Goal: Information Seeking & Learning: Learn about a topic

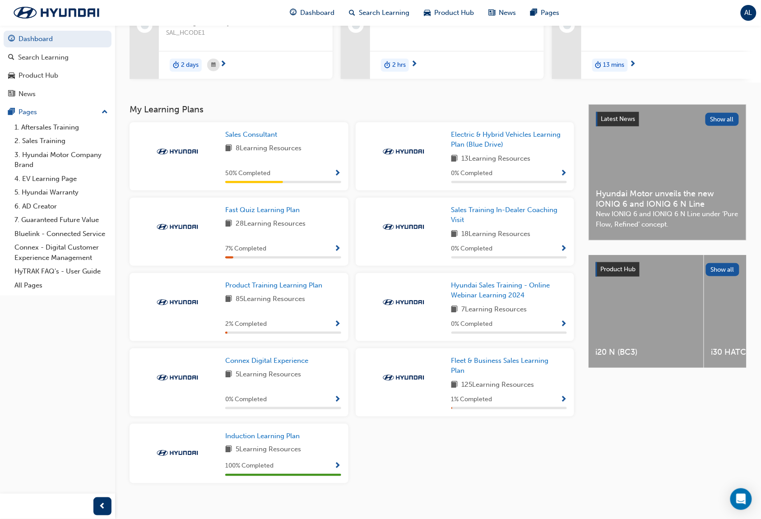
scroll to position [127, 0]
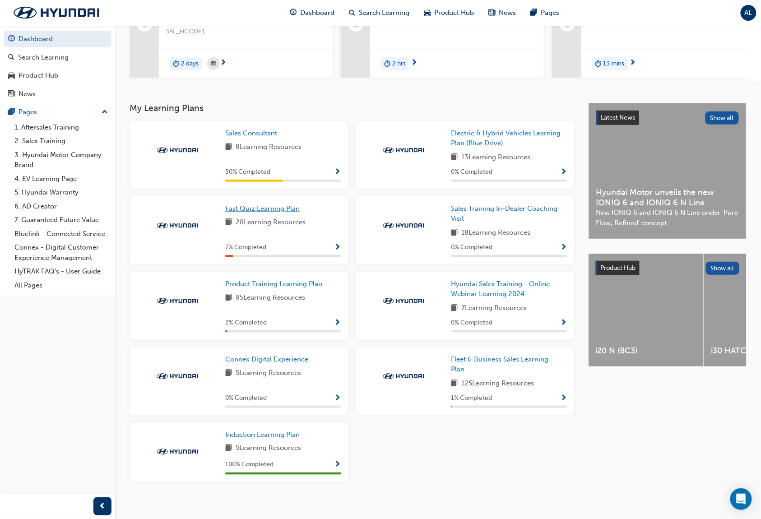
click at [278, 210] on span "Fast Quiz Learning Plan" at bounding box center [262, 208] width 74 height 8
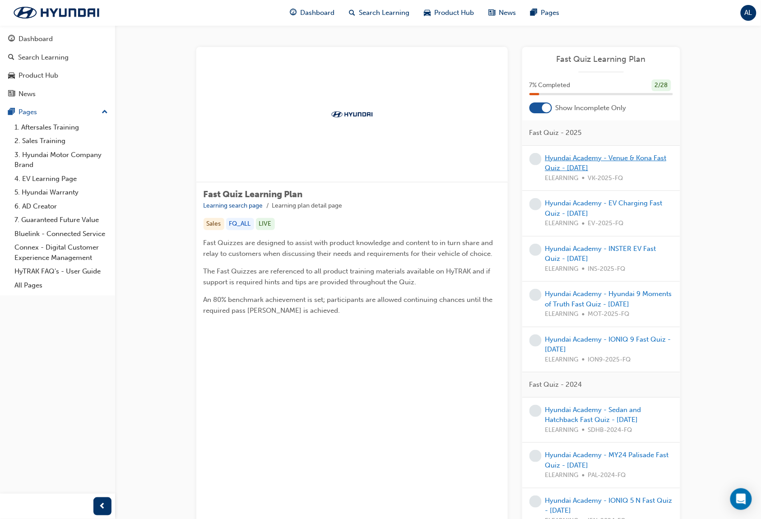
click at [577, 157] on link "Hyundai Academy - Venue & Kona Fast Quiz - March 2025" at bounding box center [605, 163] width 121 height 18
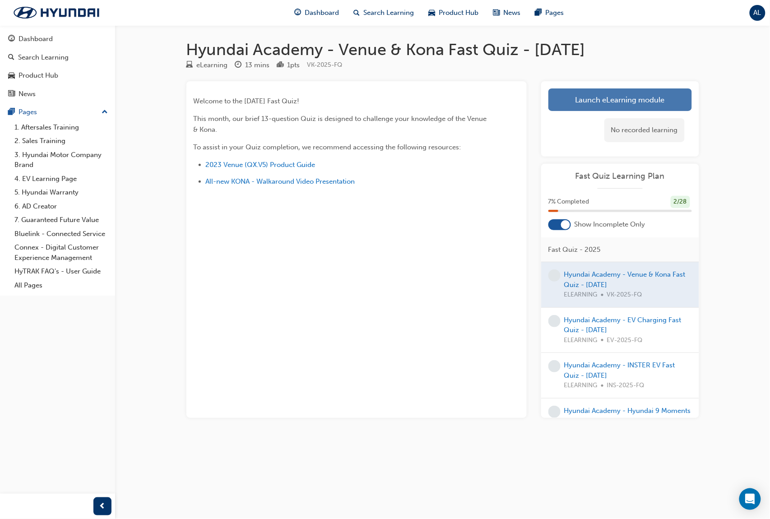
click at [577, 105] on link "Launch eLearning module" at bounding box center [619, 99] width 143 height 23
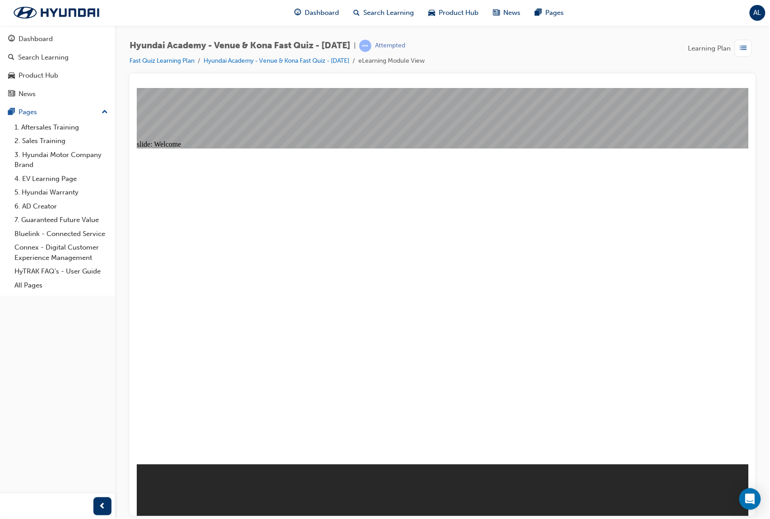
radio input "true"
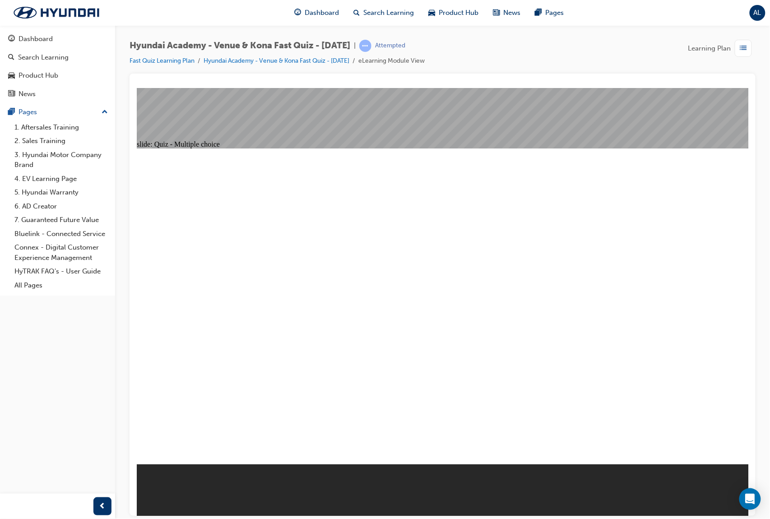
radio input "true"
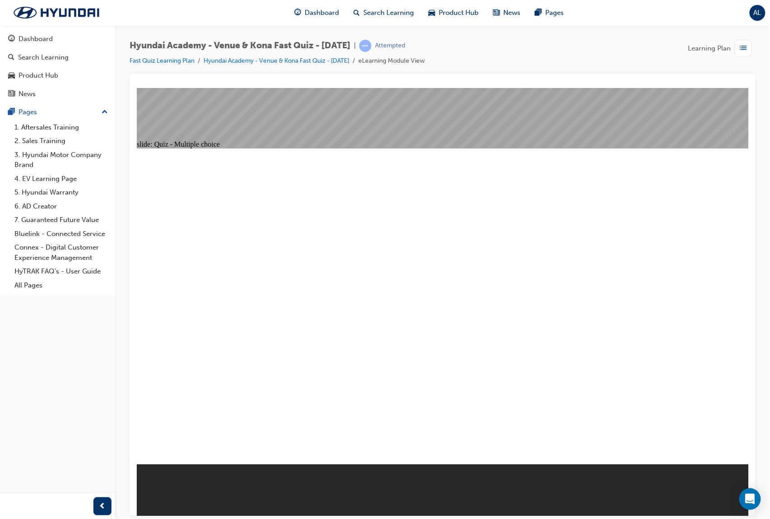
radio input "true"
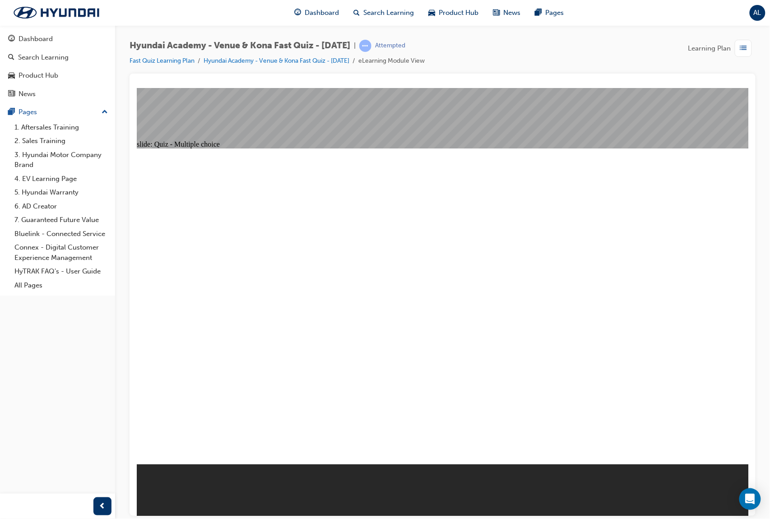
radio input "true"
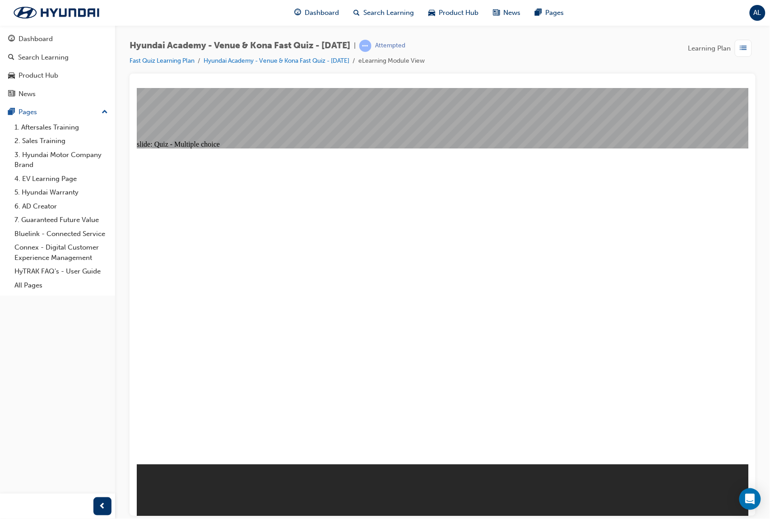
radio input "true"
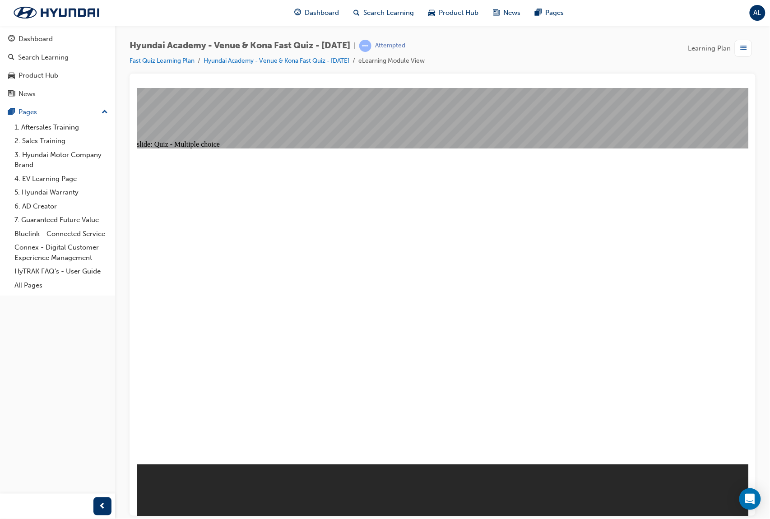
radio input "true"
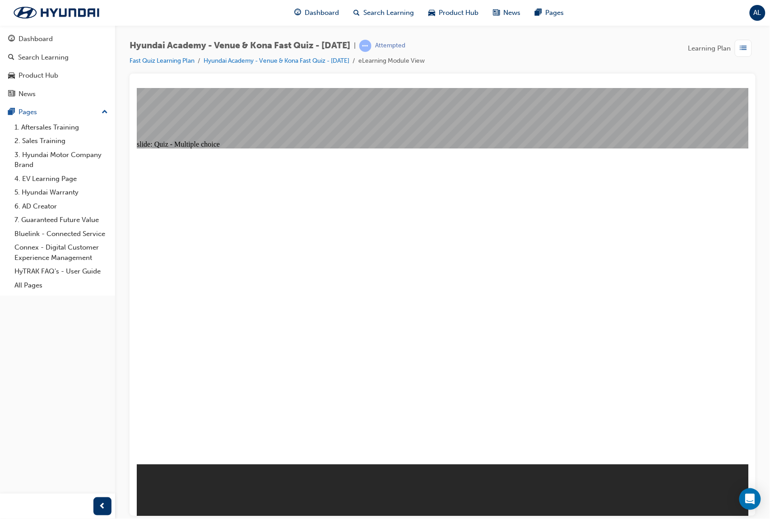
radio input "true"
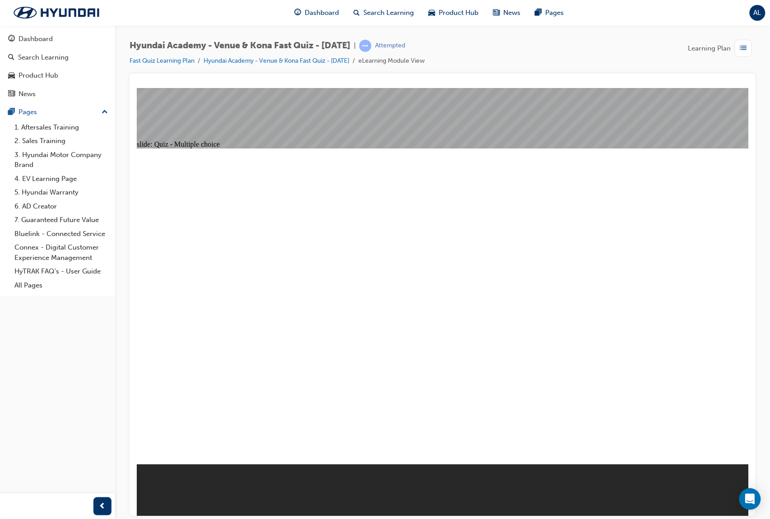
radio input "true"
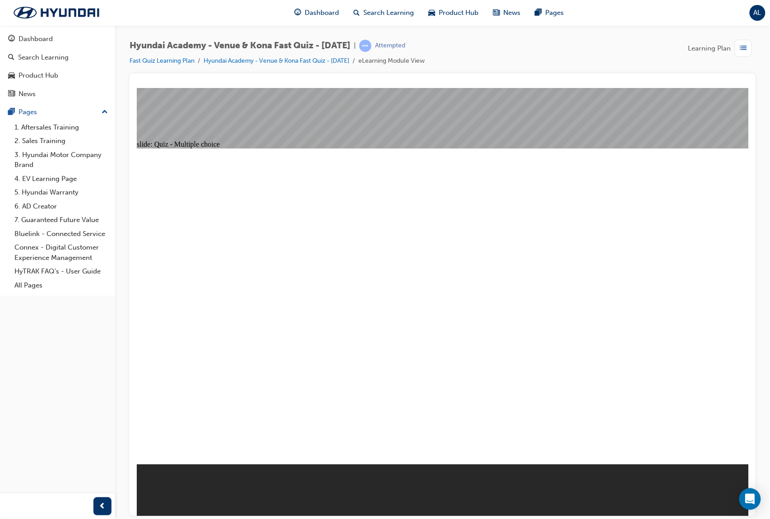
radio input "true"
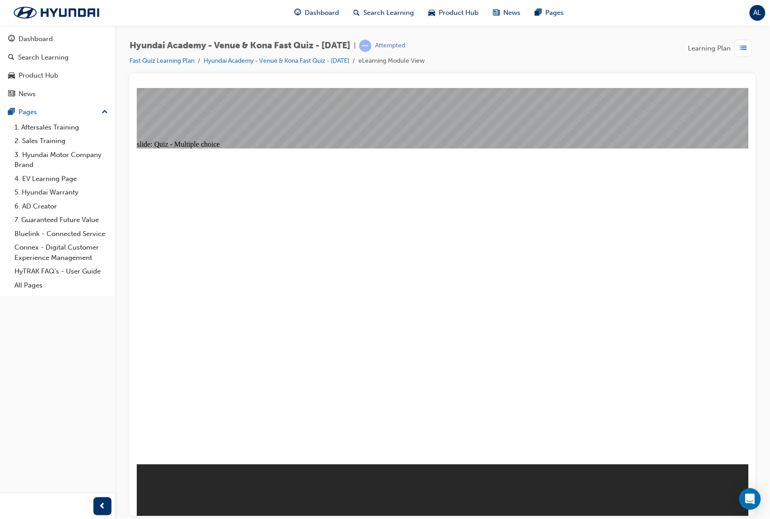
radio input "true"
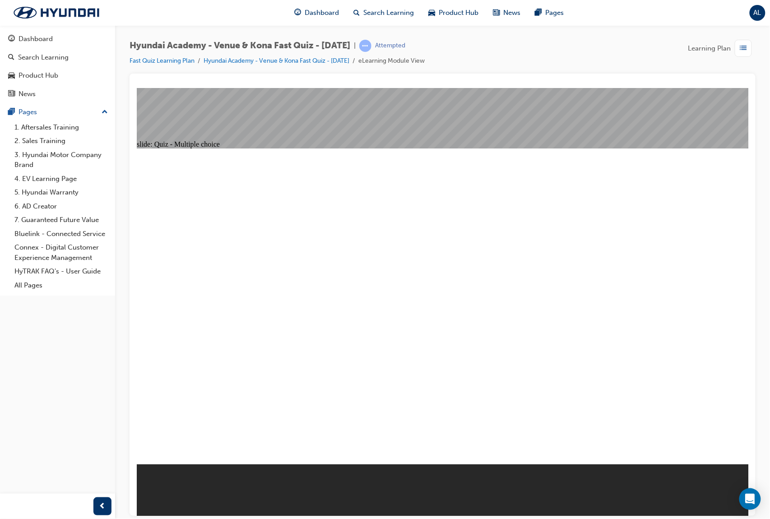
radio input "false"
radio input "true"
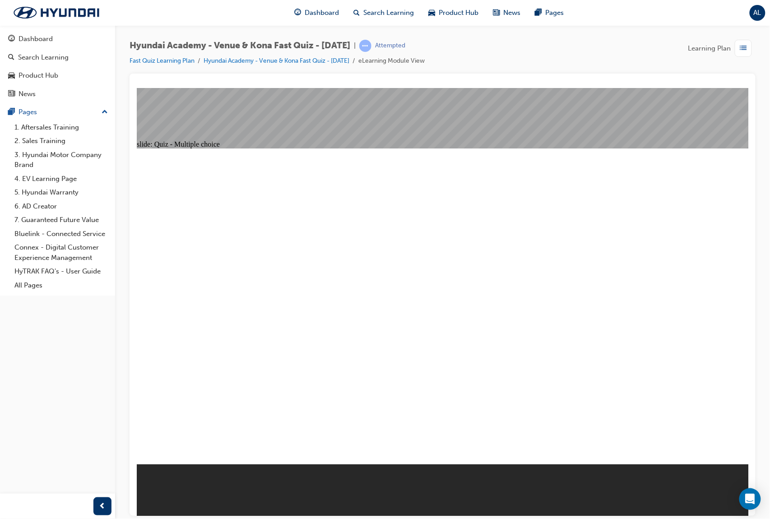
radio input "true"
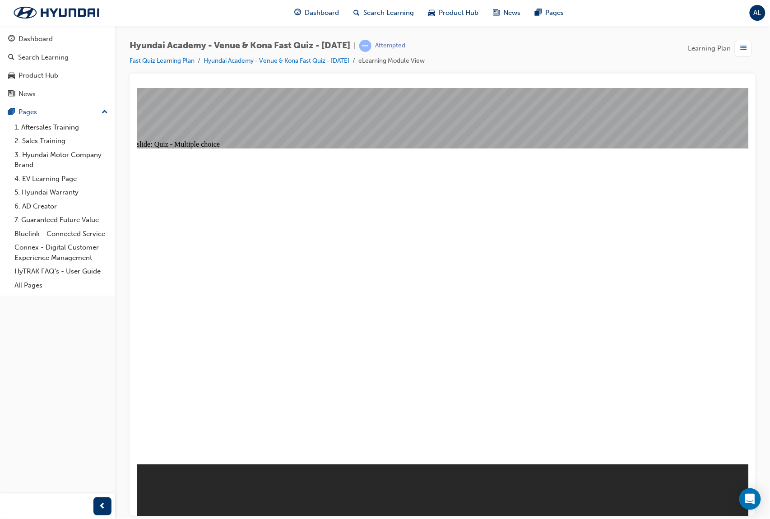
radio input "true"
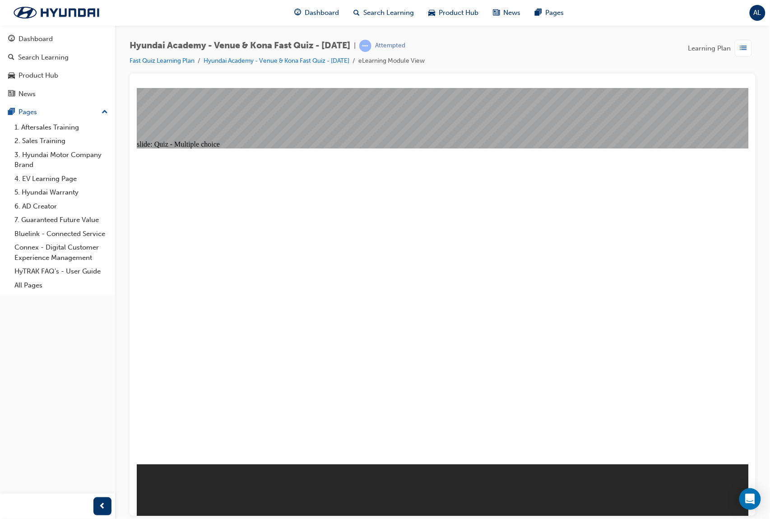
radio input "true"
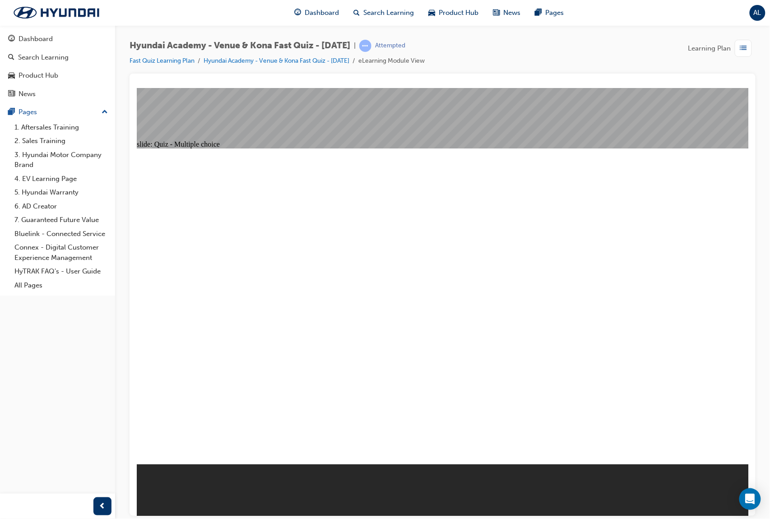
radio input "true"
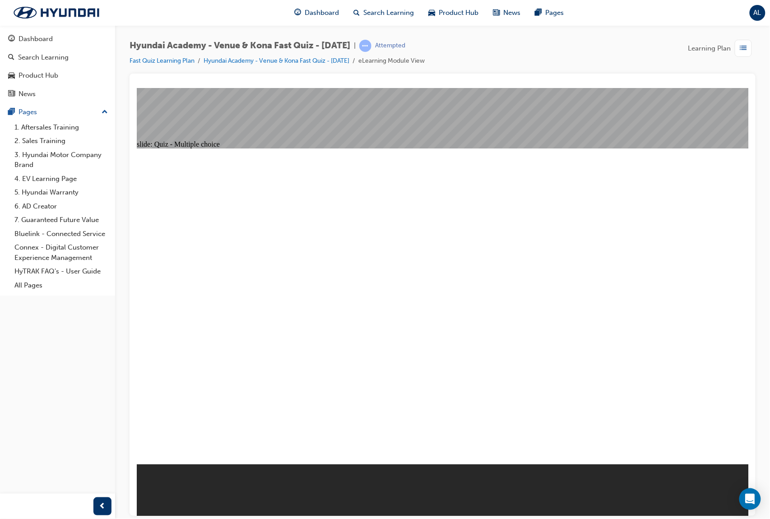
radio input "true"
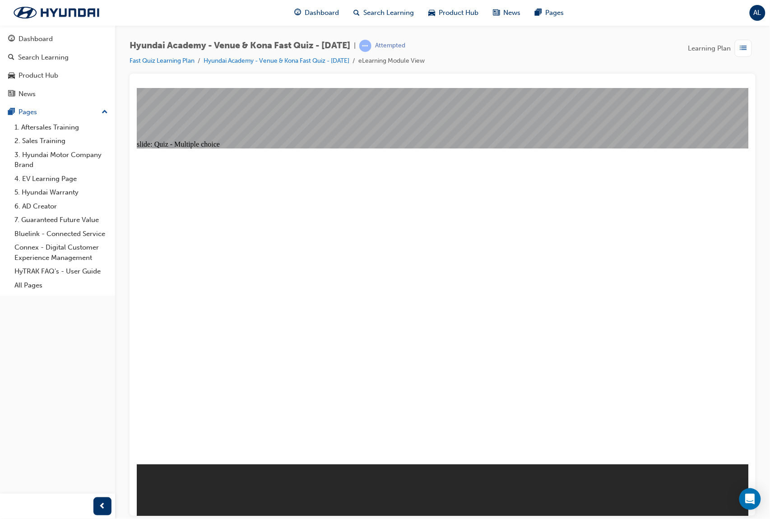
radio input "true"
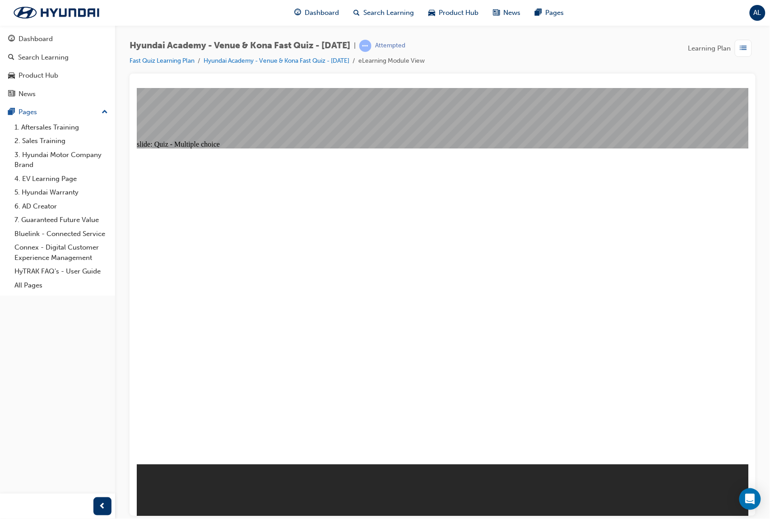
radio input "true"
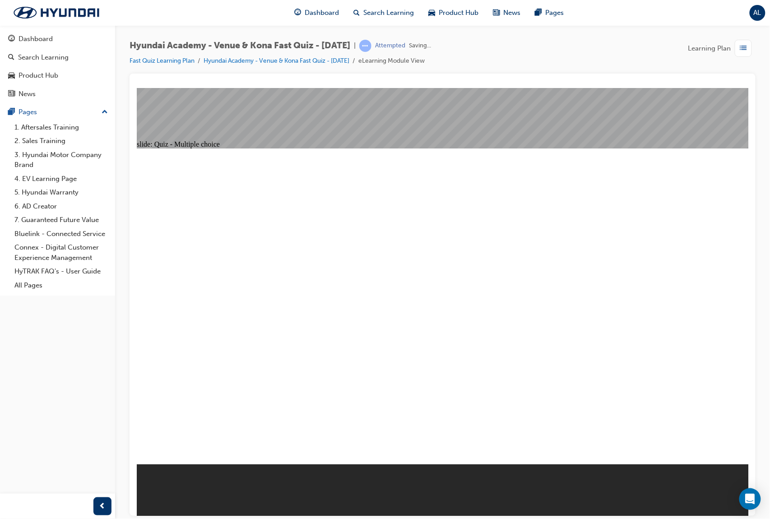
radio input "true"
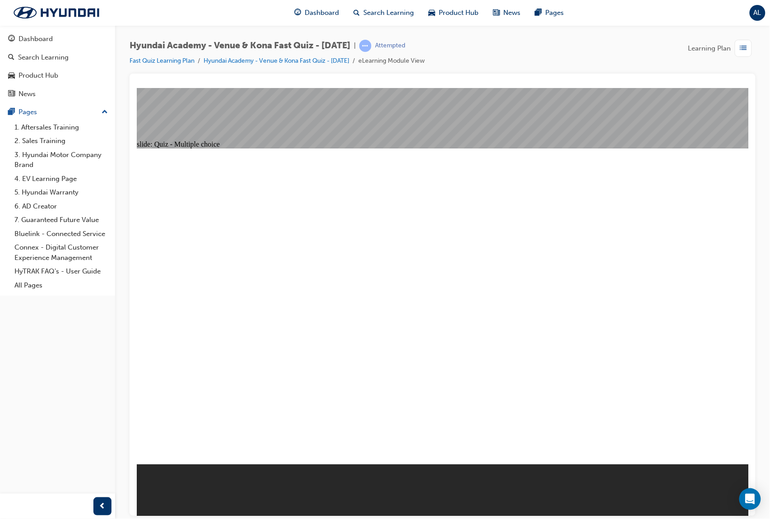
radio input "true"
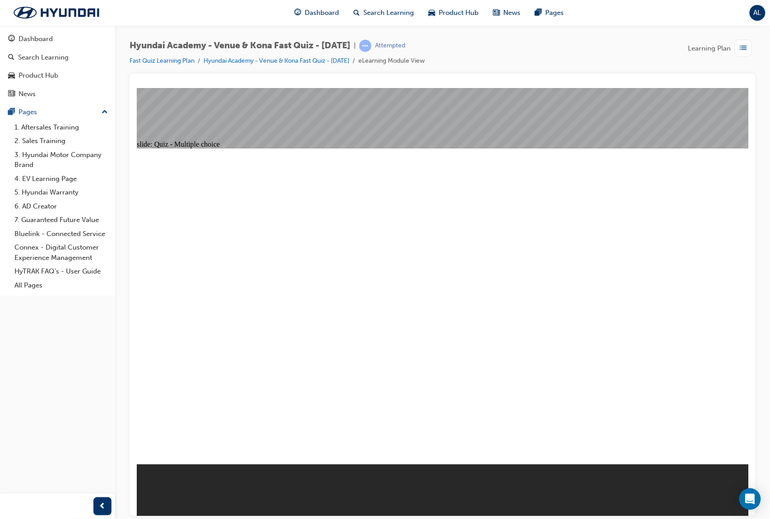
radio input "true"
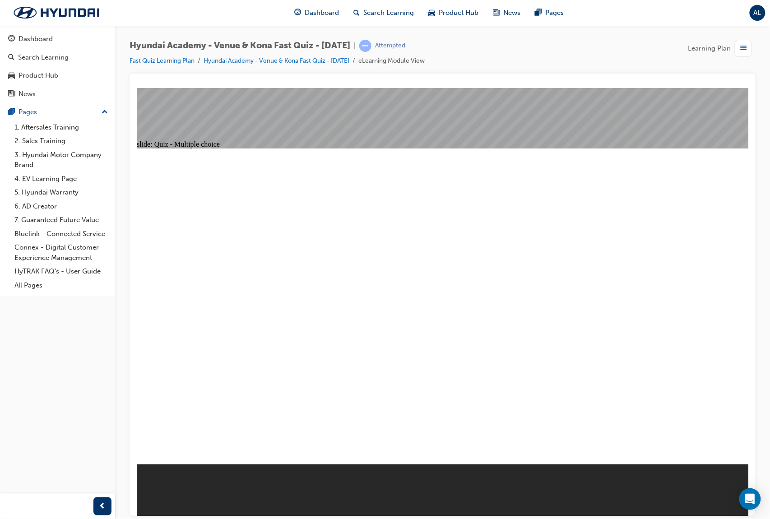
radio input "true"
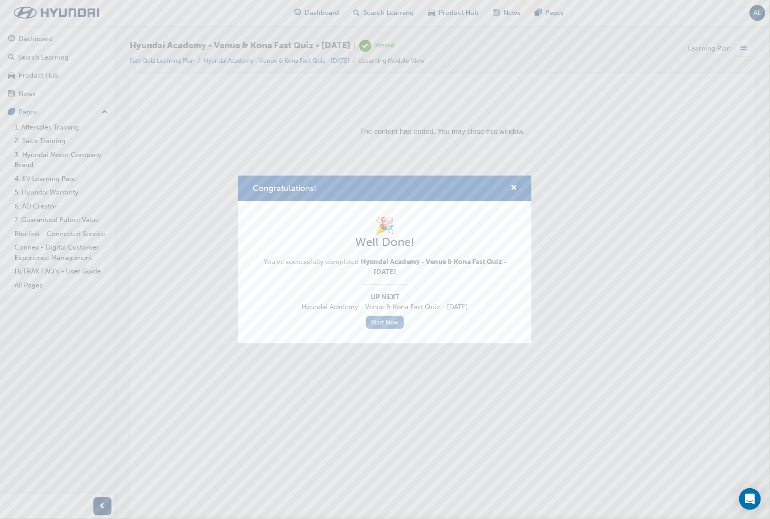
click at [399, 322] on link "Start Now" at bounding box center [385, 322] width 38 height 13
drag, startPoint x: 450, startPoint y: 291, endPoint x: 492, endPoint y: 234, distance: 71.0
click at [452, 291] on div "🎉 Well Done! You've successfully completed Hyundai Academy - Venue & Kona Fast …" at bounding box center [385, 272] width 264 height 113
click at [511, 187] on span "cross-icon" at bounding box center [513, 189] width 7 height 8
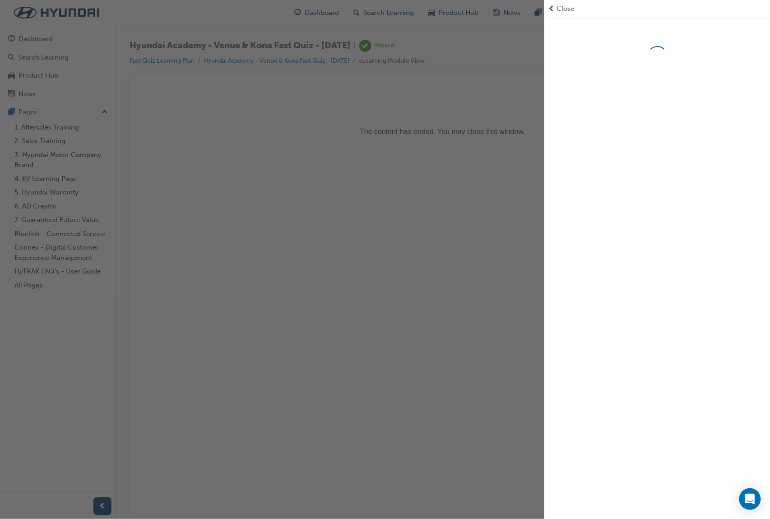
drag, startPoint x: 514, startPoint y: 215, endPoint x: 379, endPoint y: 100, distance: 178.0
click at [514, 215] on div "button" at bounding box center [272, 259] width 544 height 519
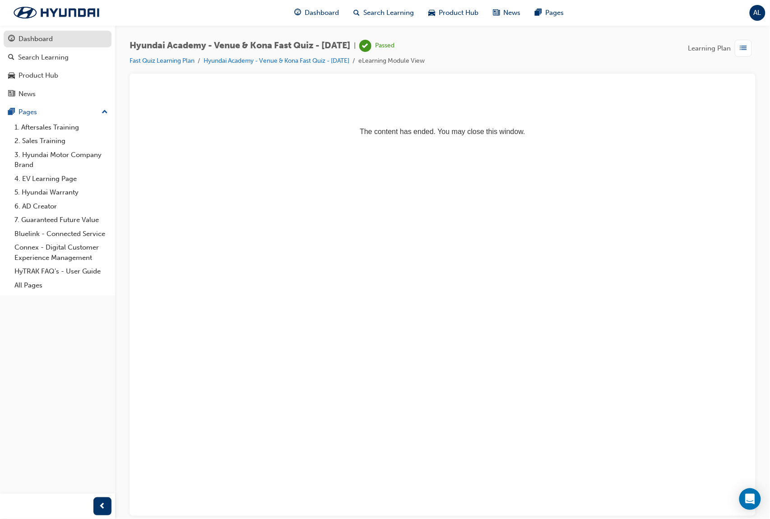
click at [32, 42] on div "Dashboard" at bounding box center [35, 39] width 34 height 10
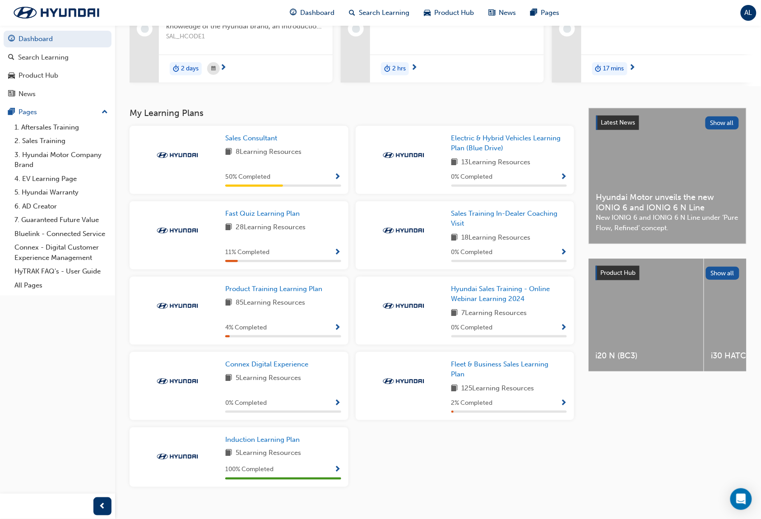
scroll to position [127, 0]
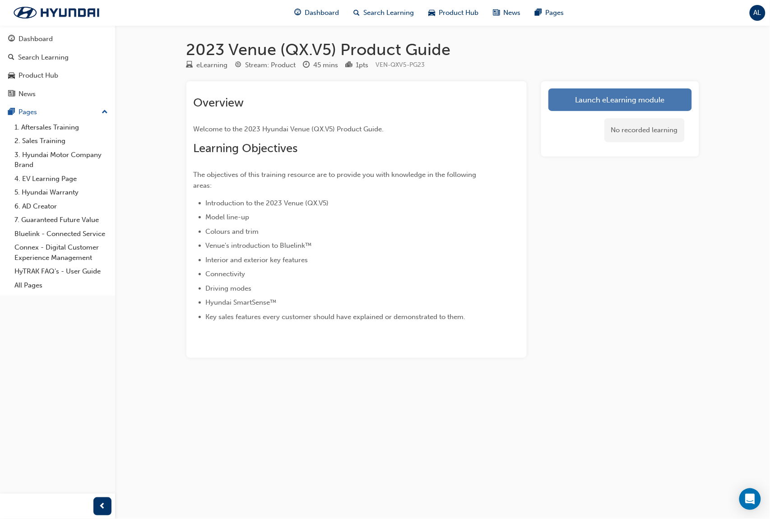
click at [607, 102] on link "Launch eLearning module" at bounding box center [619, 99] width 143 height 23
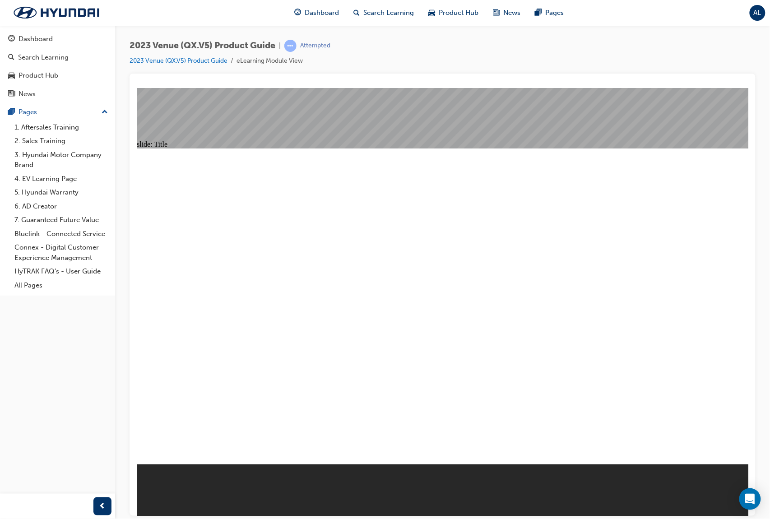
click at [584, 71] on div "2023 Venue (QX.V5) Product Guide | Attempted 2023 Venue (QX.V5) Product Guide e…" at bounding box center [442, 57] width 626 height 34
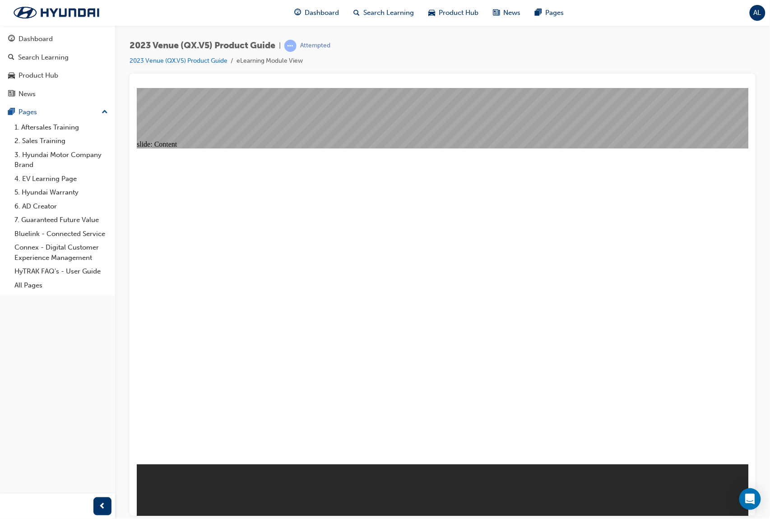
click at [471, 72] on div "2023 Venue (QX.V5) Product Guide | Attempted 2023 Venue (QX.V5) Product Guide e…" at bounding box center [442, 57] width 626 height 34
click at [330, 46] on div "Attempted" at bounding box center [315, 46] width 30 height 9
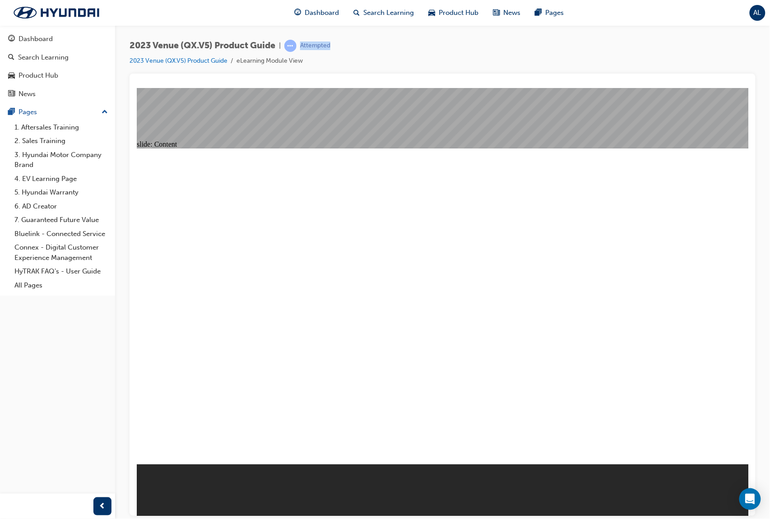
click at [344, 48] on div "2023 Venue (QX.V5) Product Guide | Attempted 2023 Venue (QX.V5) Product Guide e…" at bounding box center [442, 57] width 626 height 34
drag, startPoint x: 365, startPoint y: 18, endPoint x: 460, endPoint y: 73, distance: 109.3
click at [460, 74] on div at bounding box center [442, 295] width 626 height 442
click at [71, 421] on div "Dashboard Search Learning Product Hub News Pages Pages 1. Aftersales Training 2…" at bounding box center [57, 248] width 115 height 496
click at [60, 424] on div "Dashboard Search Learning Product Hub News Pages Pages 1. Aftersales Training 2…" at bounding box center [57, 248] width 115 height 496
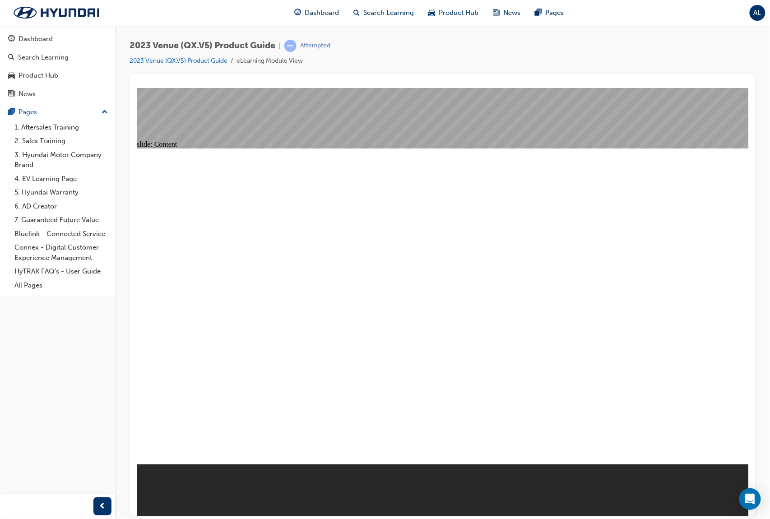
drag, startPoint x: 324, startPoint y: 199, endPoint x: 603, endPoint y: 79, distance: 303.4
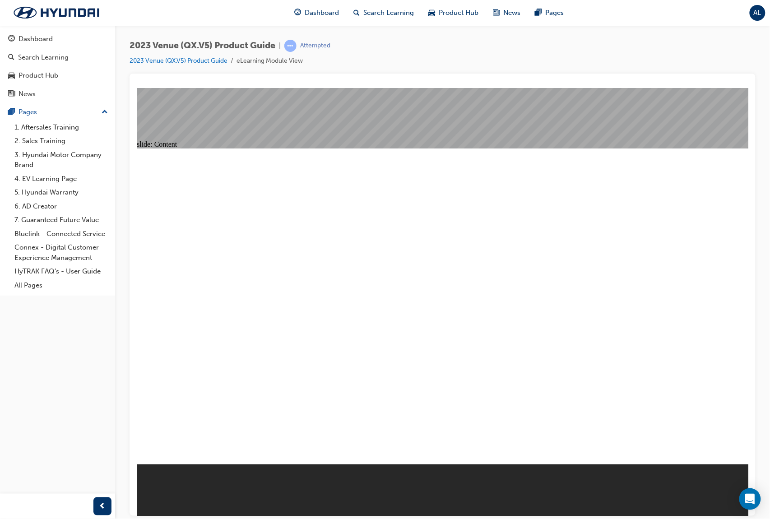
click at [603, 79] on div at bounding box center [442, 295] width 626 height 442
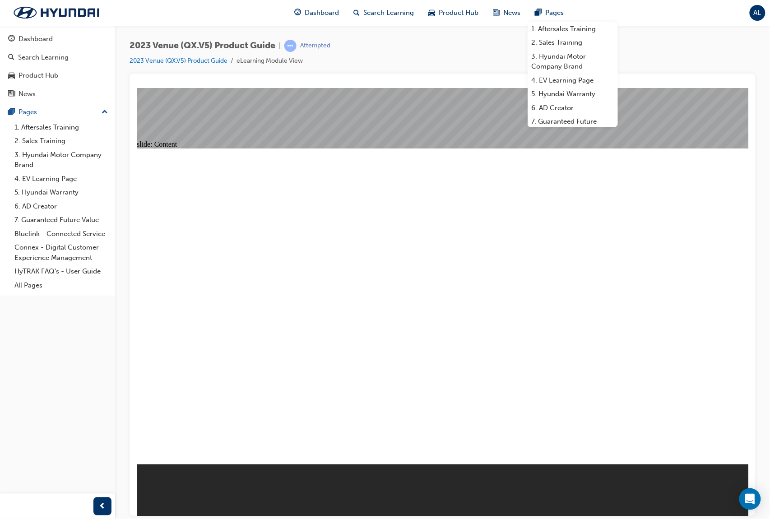
click at [405, 77] on div at bounding box center [442, 295] width 626 height 442
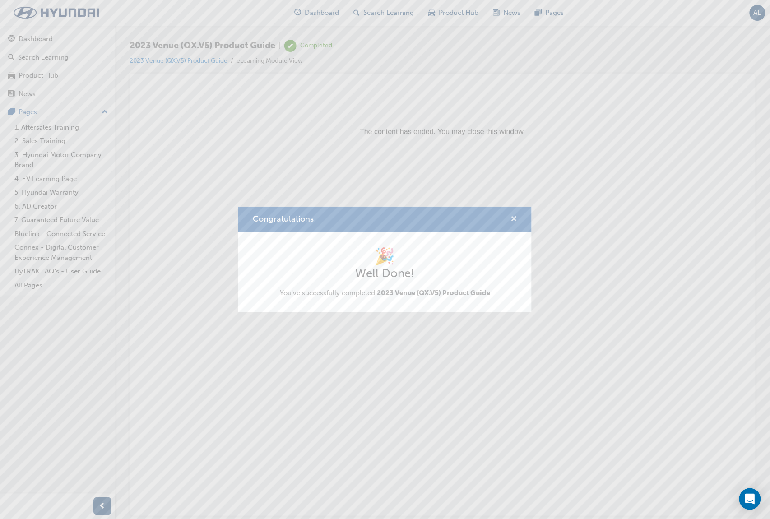
drag, startPoint x: 513, startPoint y: 221, endPoint x: 407, endPoint y: 75, distance: 179.8
click at [513, 221] on span "cross-icon" at bounding box center [513, 220] width 7 height 8
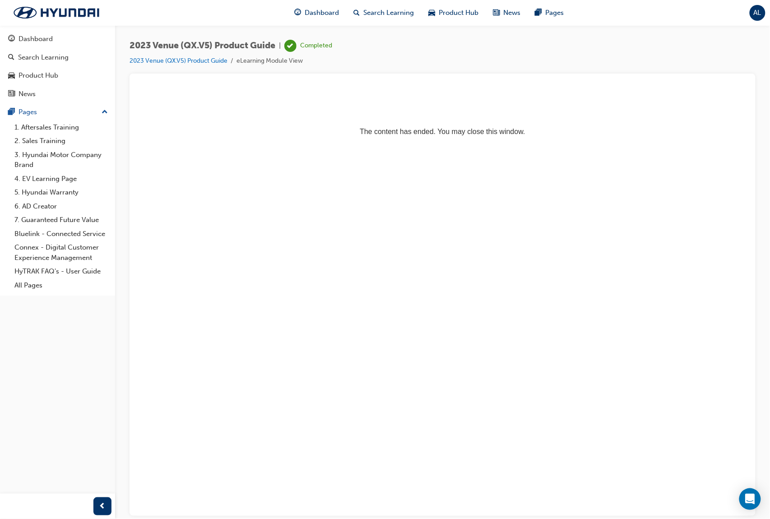
click at [491, 126] on p "The content has ended. You may close this window." at bounding box center [442, 115] width 604 height 41
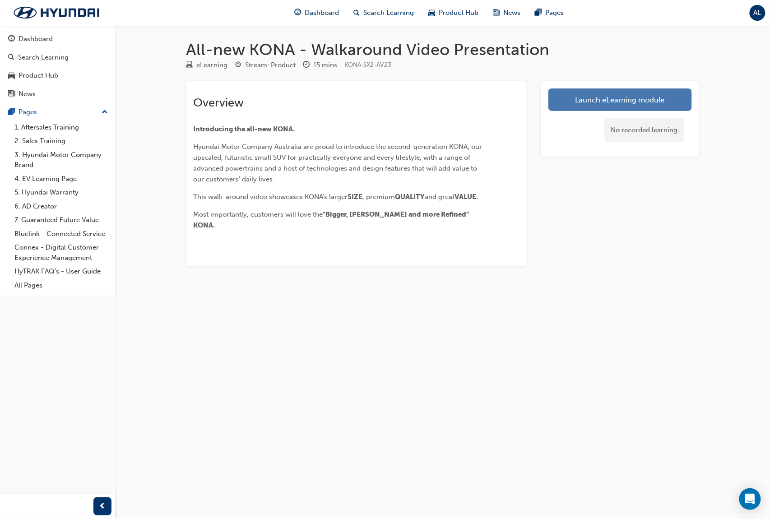
click at [587, 98] on link "Launch eLearning module" at bounding box center [619, 99] width 143 height 23
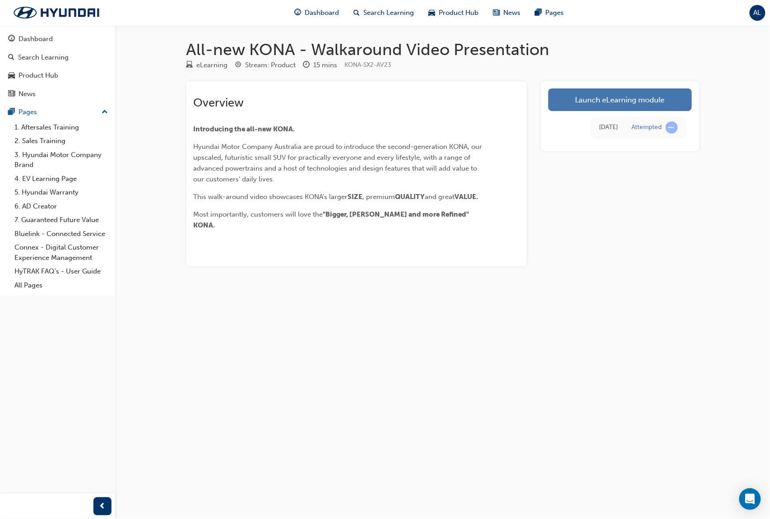
click at [650, 100] on link "Launch eLearning module" at bounding box center [619, 99] width 143 height 23
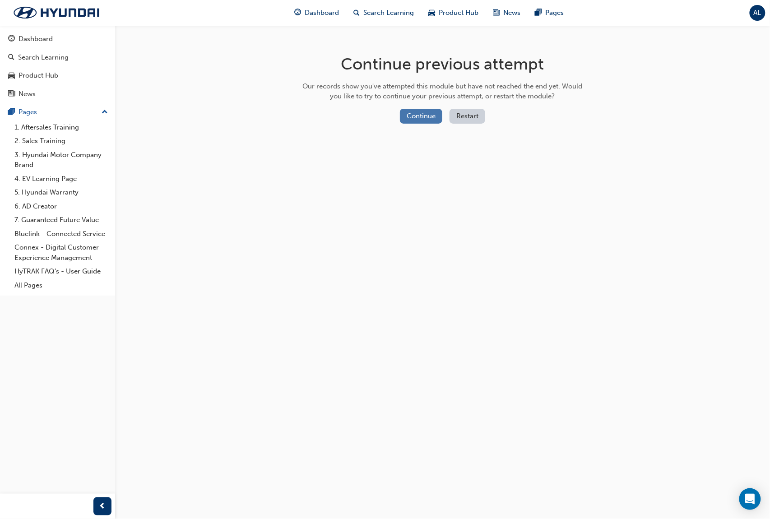
click at [425, 114] on button "Continue" at bounding box center [421, 116] width 42 height 15
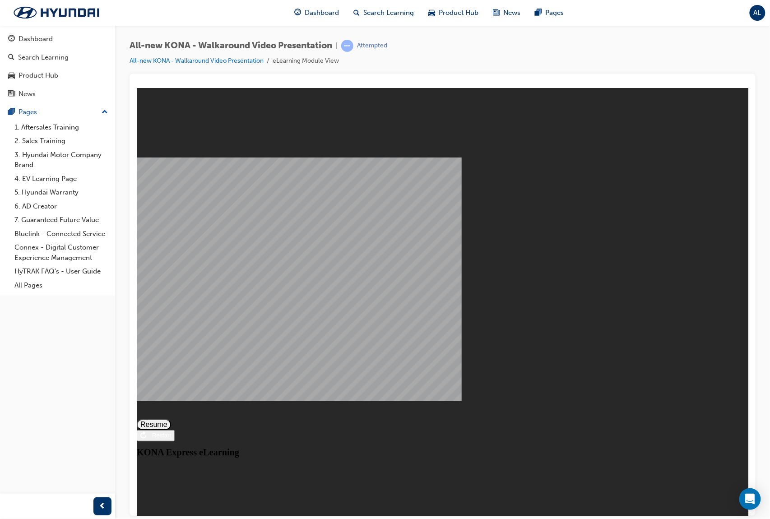
click at [171, 419] on button "Resume" at bounding box center [153, 424] width 34 height 11
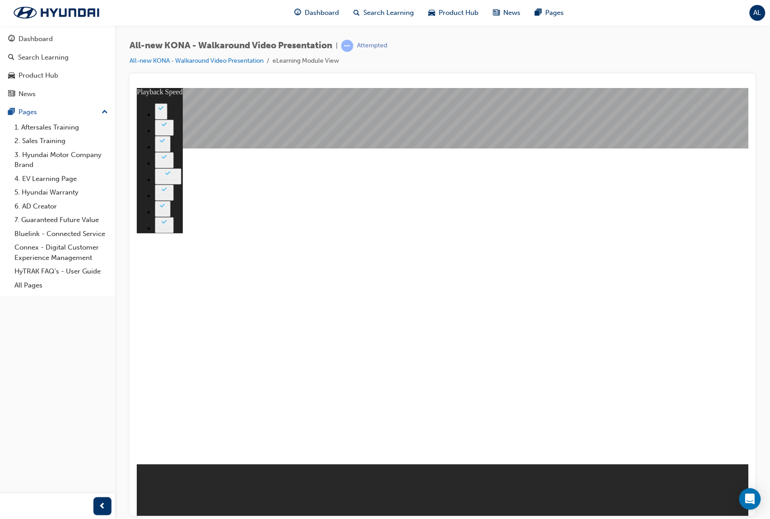
type input "6"
type input "567"
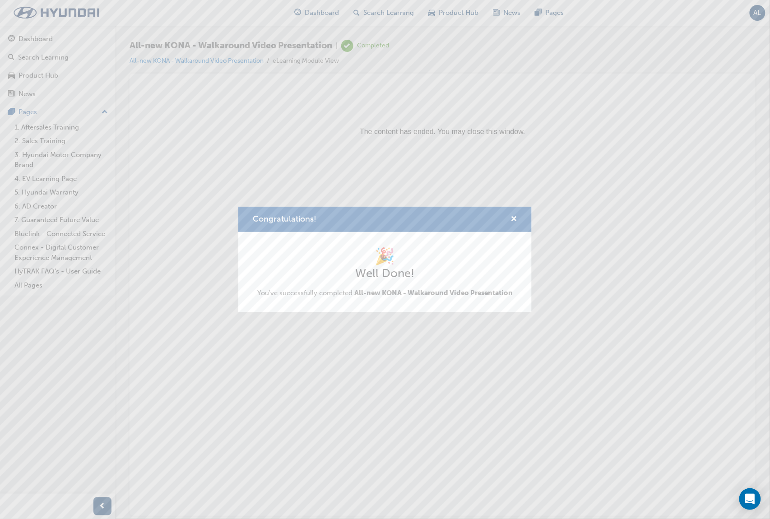
click at [412, 264] on h1 "🎉" at bounding box center [384, 256] width 255 height 20
click at [515, 219] on span "cross-icon" at bounding box center [513, 220] width 7 height 8
